Goal: Check status: Check status

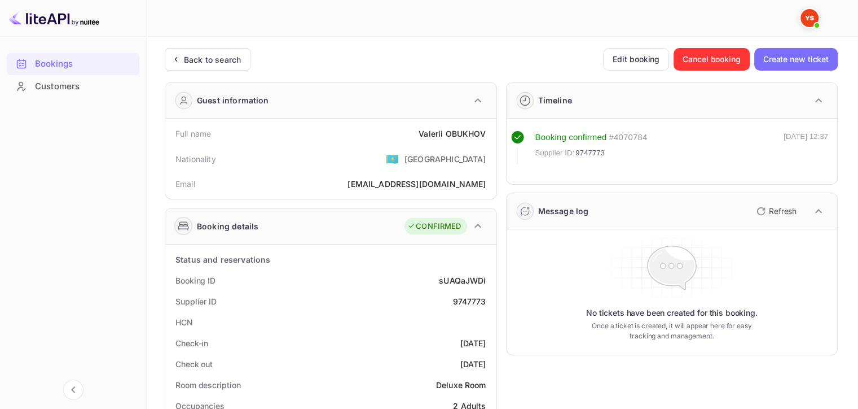
click at [196, 51] on div "Back to search" at bounding box center [208, 59] width 86 height 23
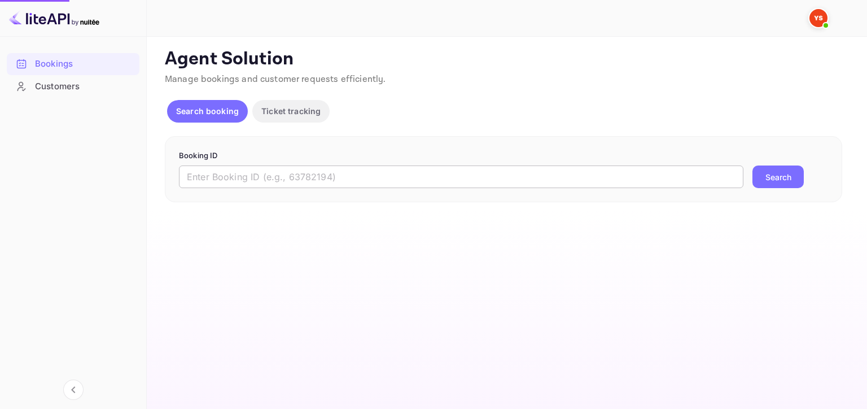
click at [391, 178] on input "text" at bounding box center [461, 176] width 564 height 23
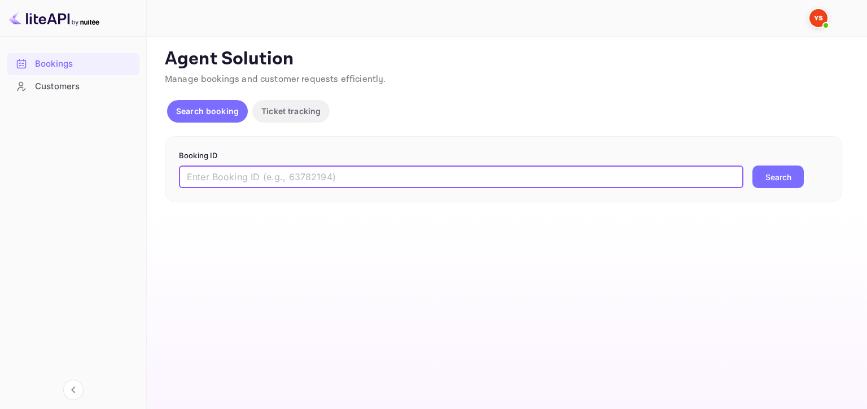
paste input "8942005"
type input "8942005"
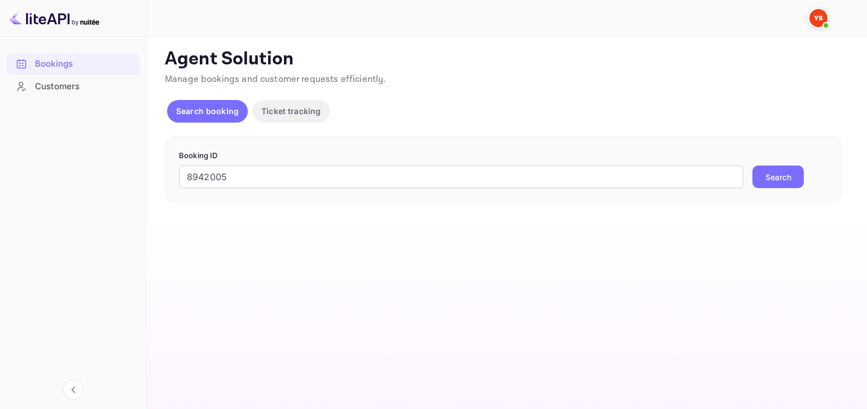
click at [772, 176] on button "Search" at bounding box center [777, 176] width 51 height 23
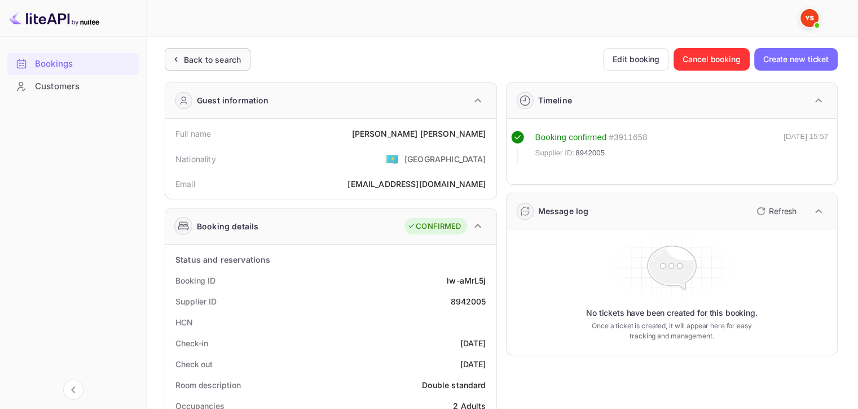
click at [188, 55] on div "Back to search" at bounding box center [212, 60] width 57 height 12
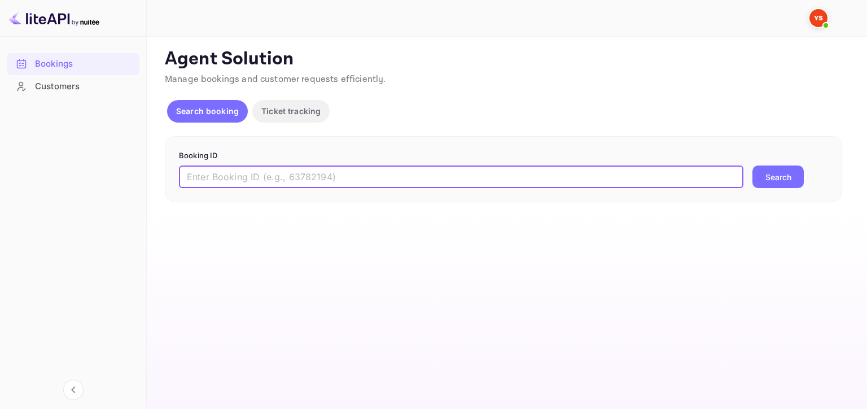
click at [337, 174] on input "text" at bounding box center [461, 176] width 564 height 23
paste input "9852363"
type input "9852363"
click at [765, 177] on button "Search" at bounding box center [777, 176] width 51 height 23
